Goal: Transaction & Acquisition: Purchase product/service

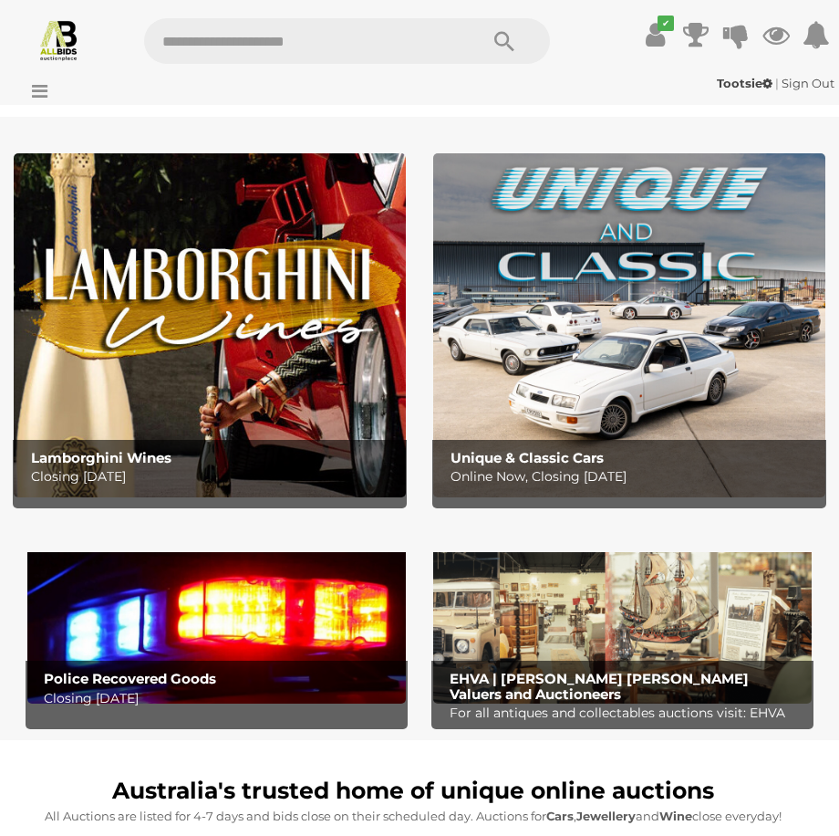
drag, startPoint x: 836, startPoint y: 65, endPoint x: 829, endPoint y: 162, distance: 96.9
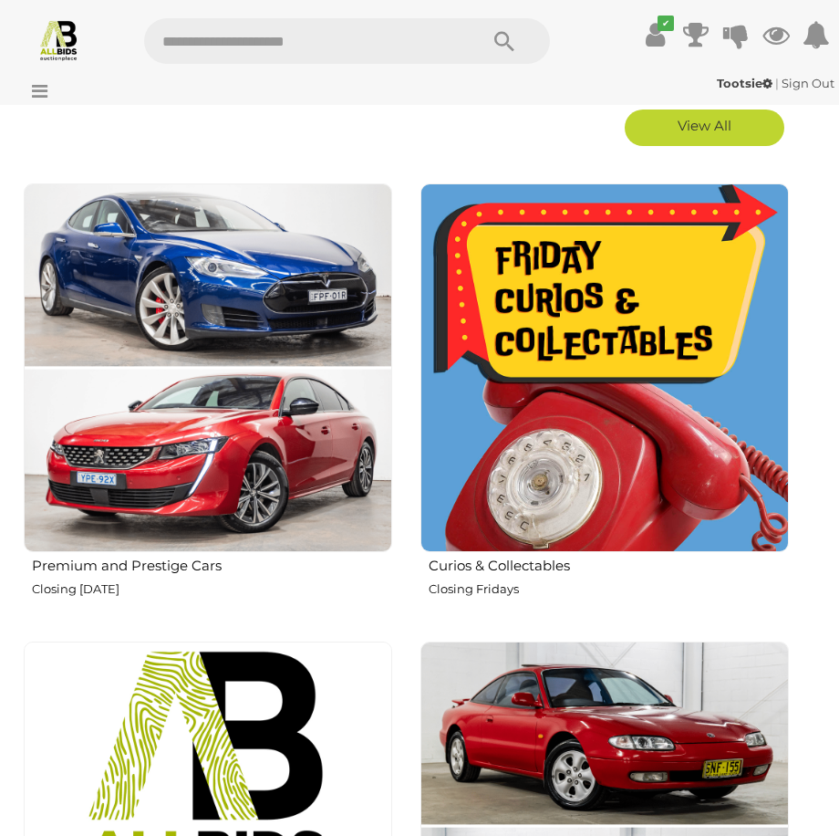
scroll to position [872, 0]
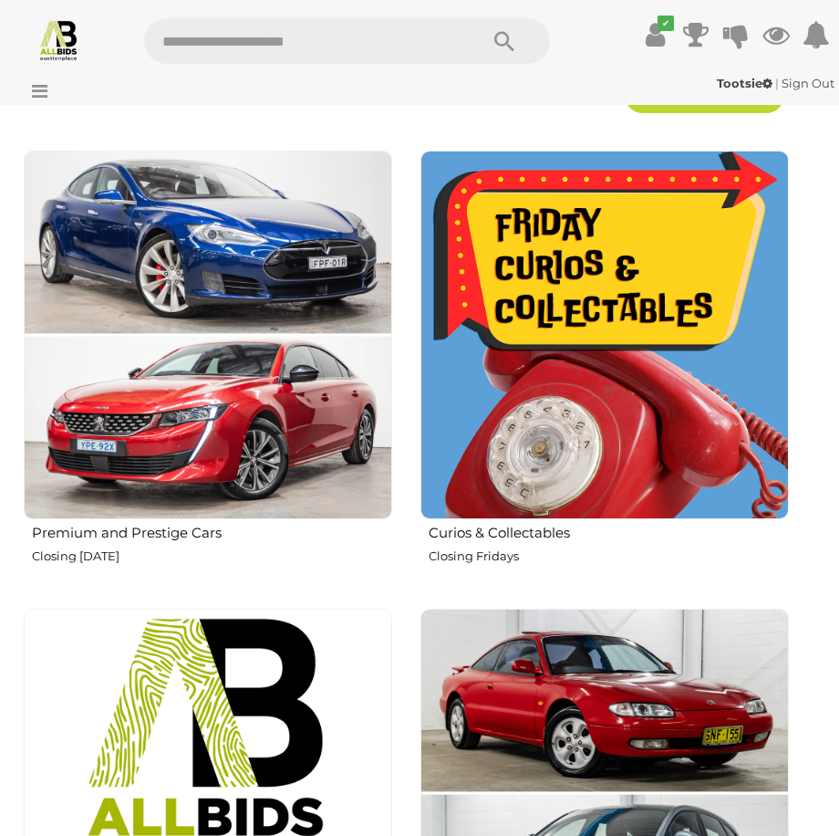
click at [598, 490] on img at bounding box center [605, 335] width 369 height 369
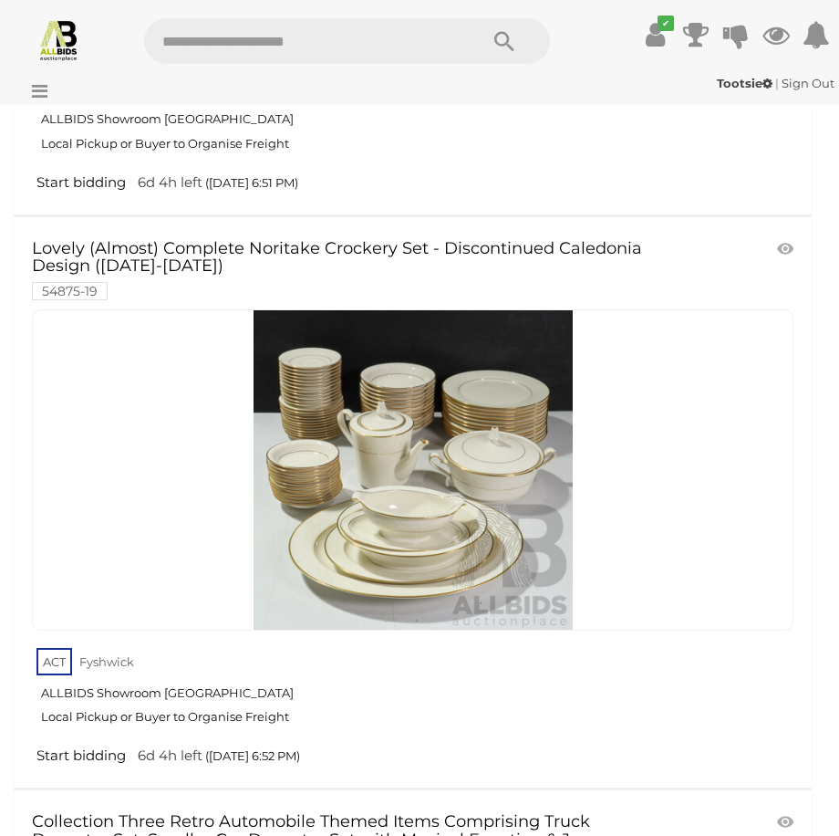
scroll to position [12519, 0]
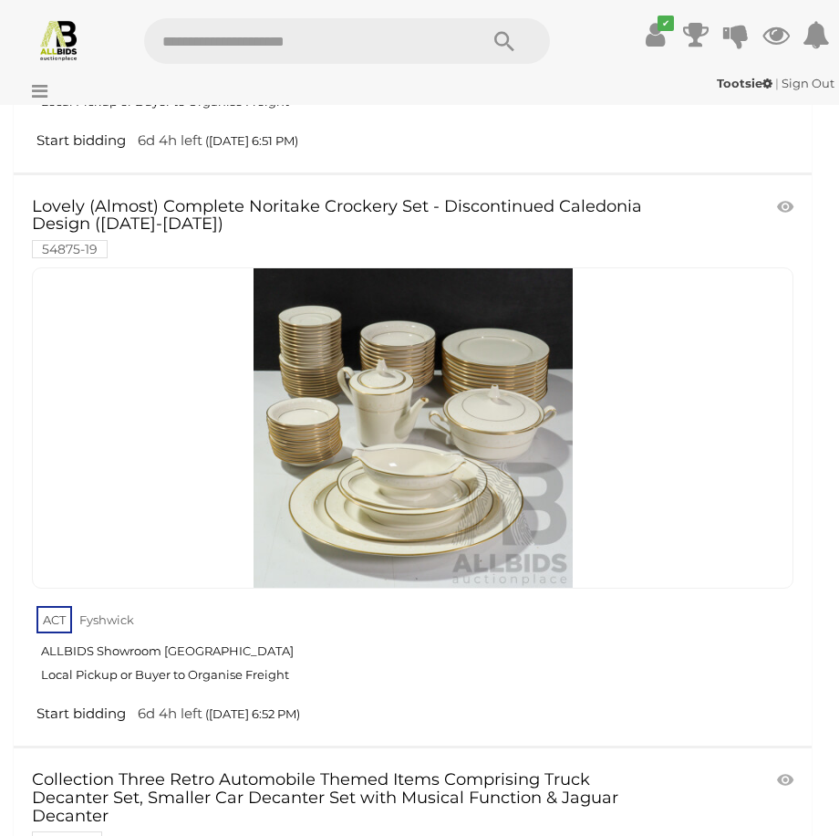
click at [458, 469] on img at bounding box center [413, 427] width 319 height 319
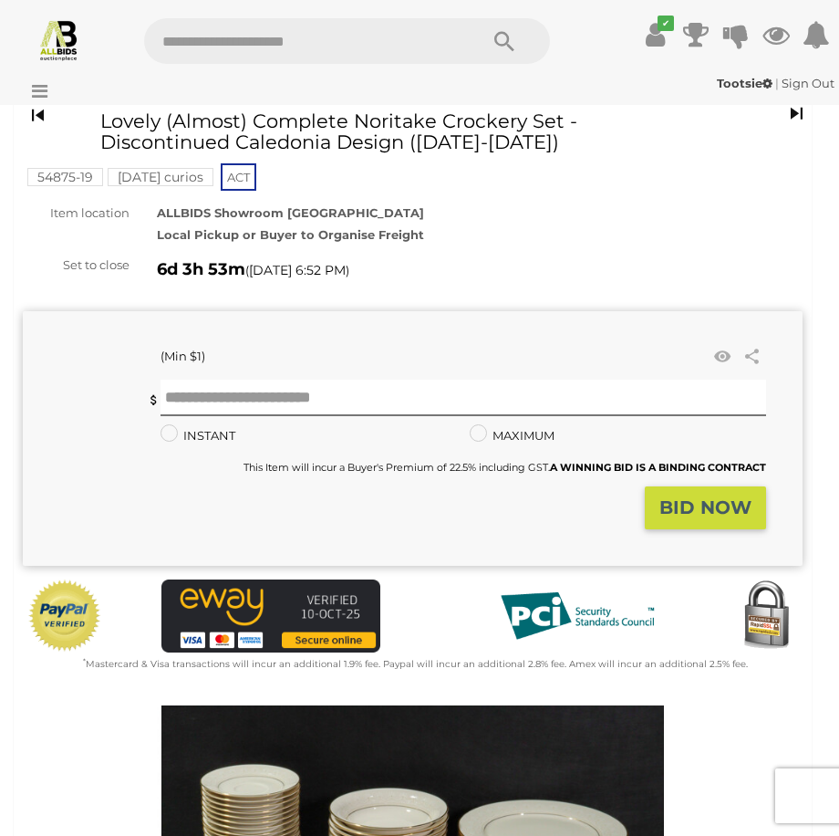
scroll to position [21, 0]
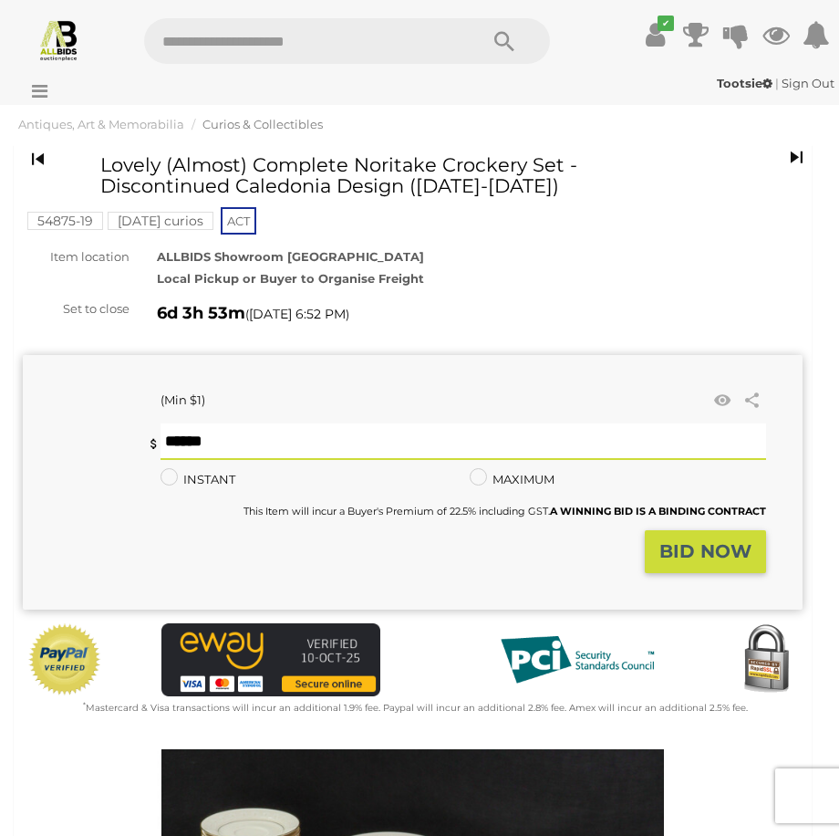
click at [369, 441] on input "text" at bounding box center [464, 441] width 606 height 36
type input "**"
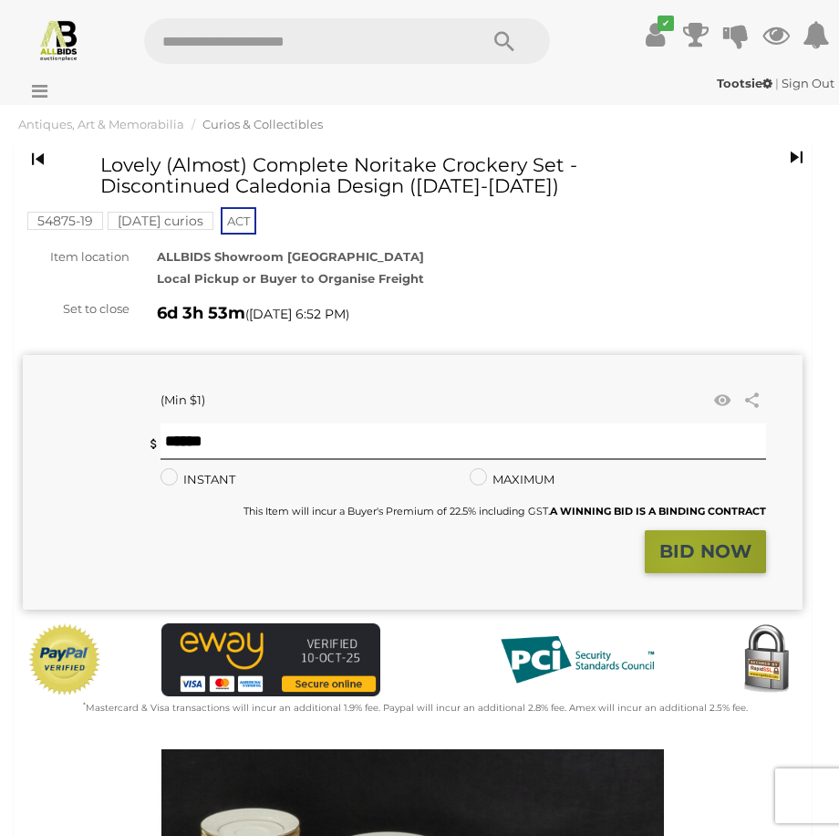
click at [679, 557] on strong "BID NOW" at bounding box center [706, 551] width 92 height 22
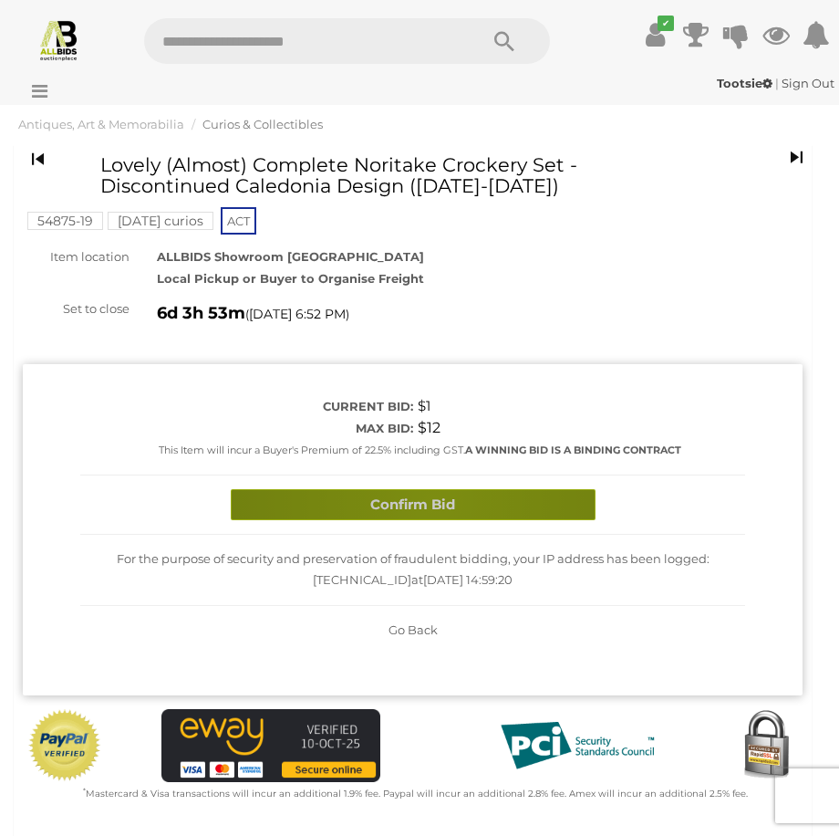
click at [433, 500] on button "Confirm Bid" at bounding box center [413, 505] width 365 height 32
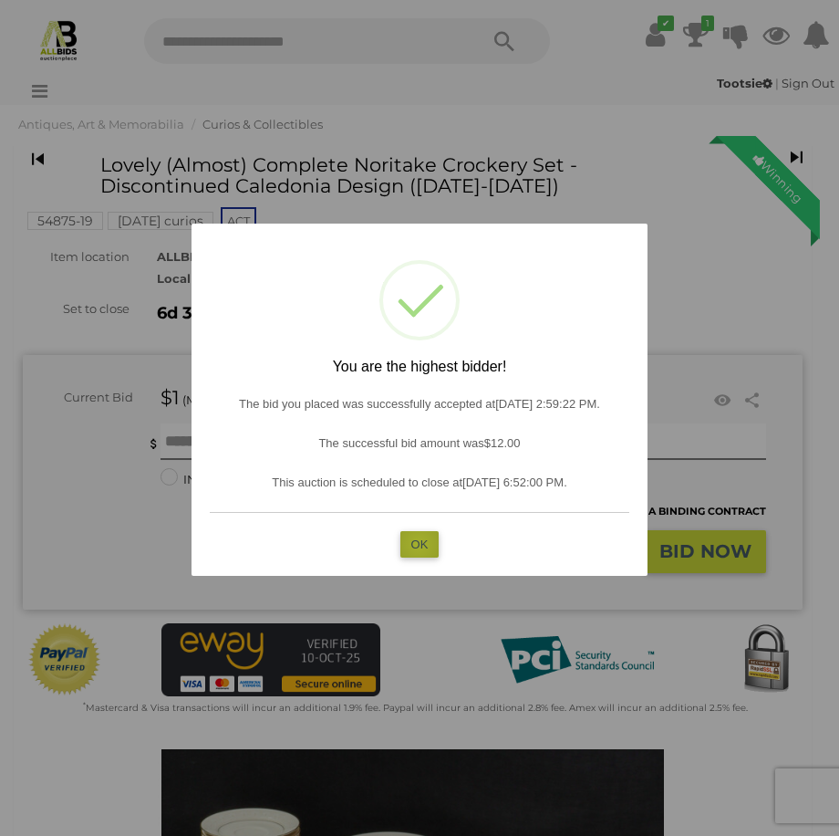
click at [419, 544] on button "OK" at bounding box center [420, 544] width 39 height 26
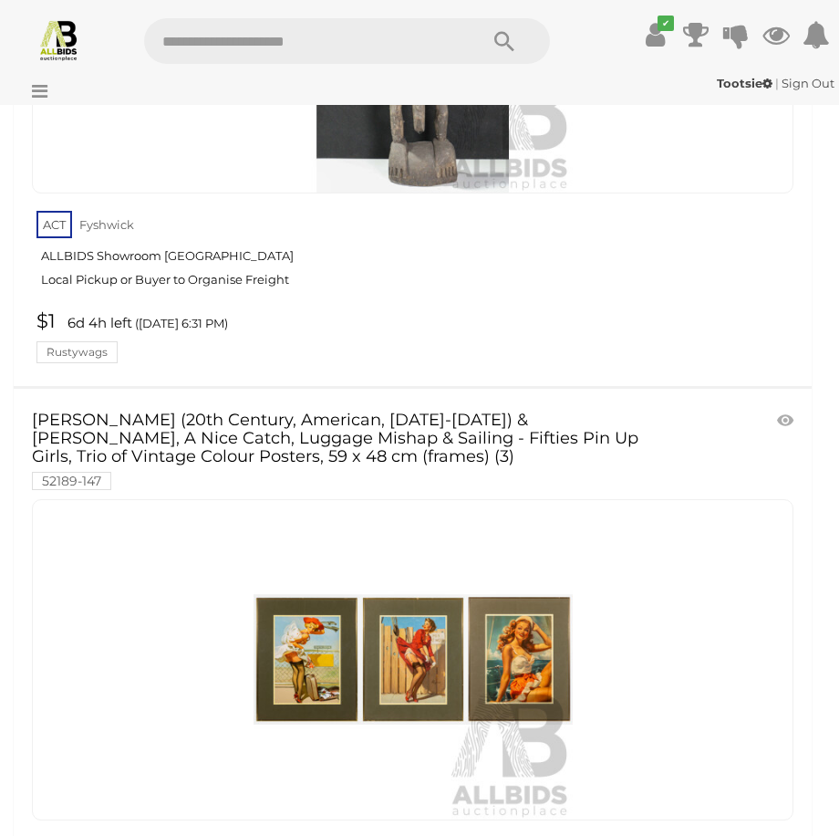
scroll to position [29974, 0]
